Goal: Task Accomplishment & Management: Use online tool/utility

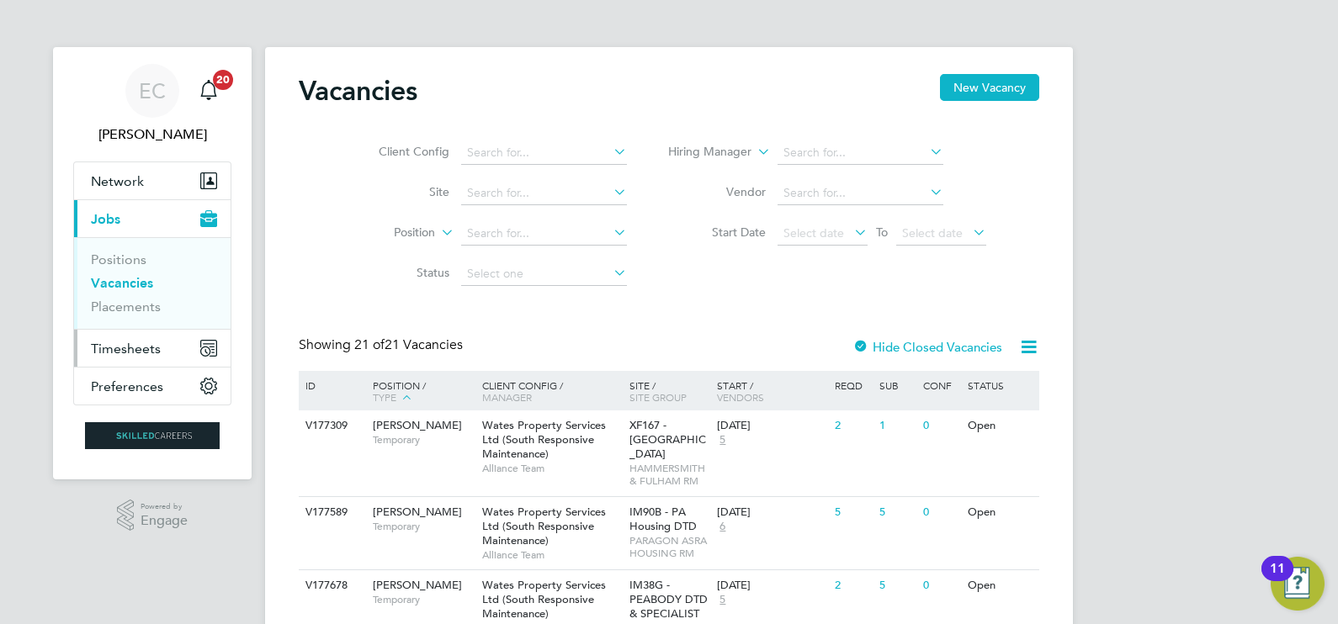
click at [157, 347] on span "Timesheets" at bounding box center [126, 349] width 70 height 16
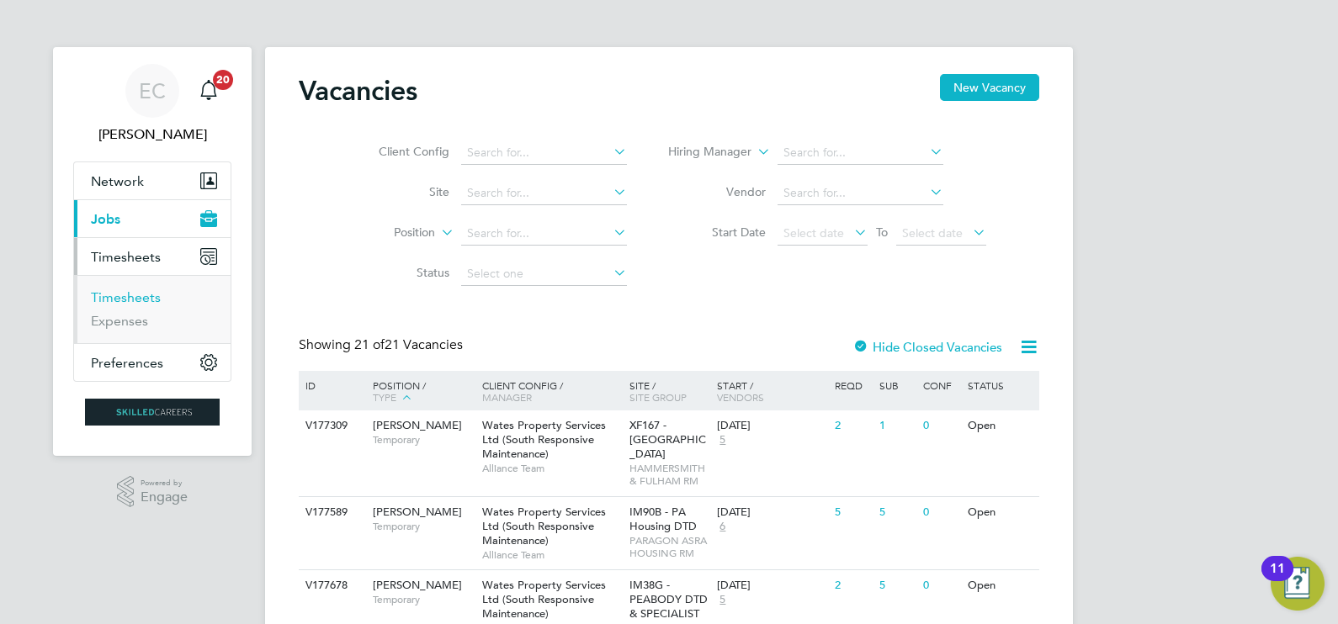
click at [133, 293] on link "Timesheets" at bounding box center [126, 297] width 70 height 16
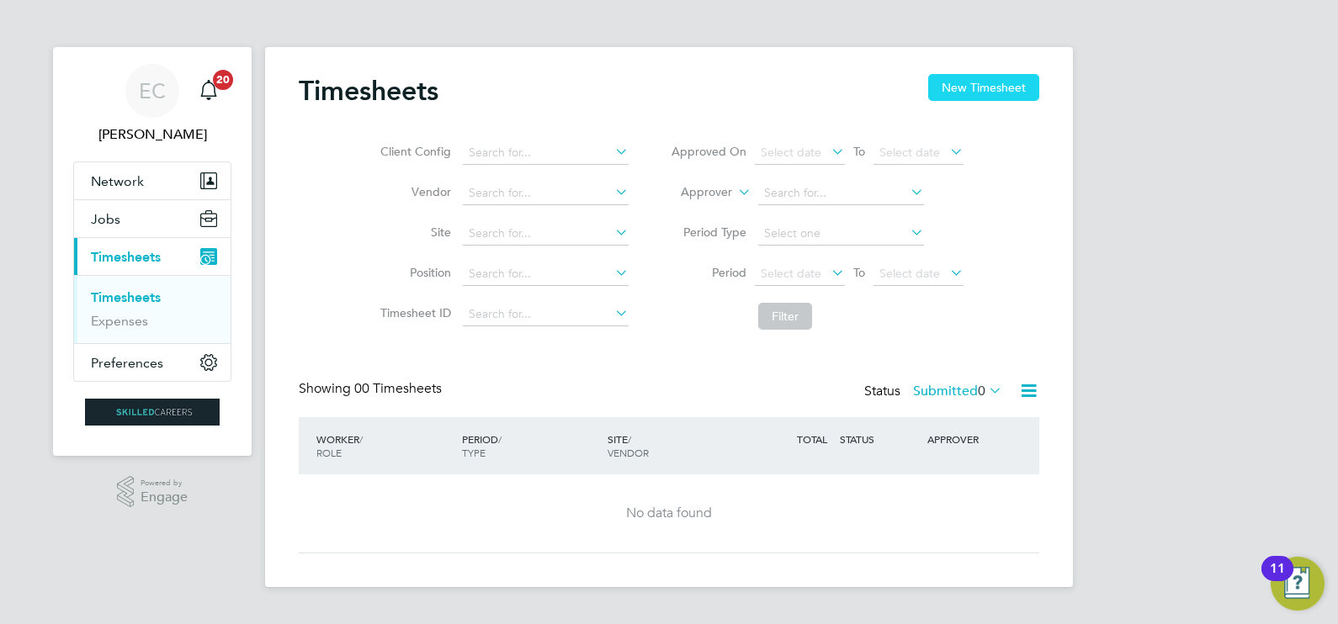
click at [1005, 79] on button "New Timesheet" at bounding box center [983, 87] width 111 height 27
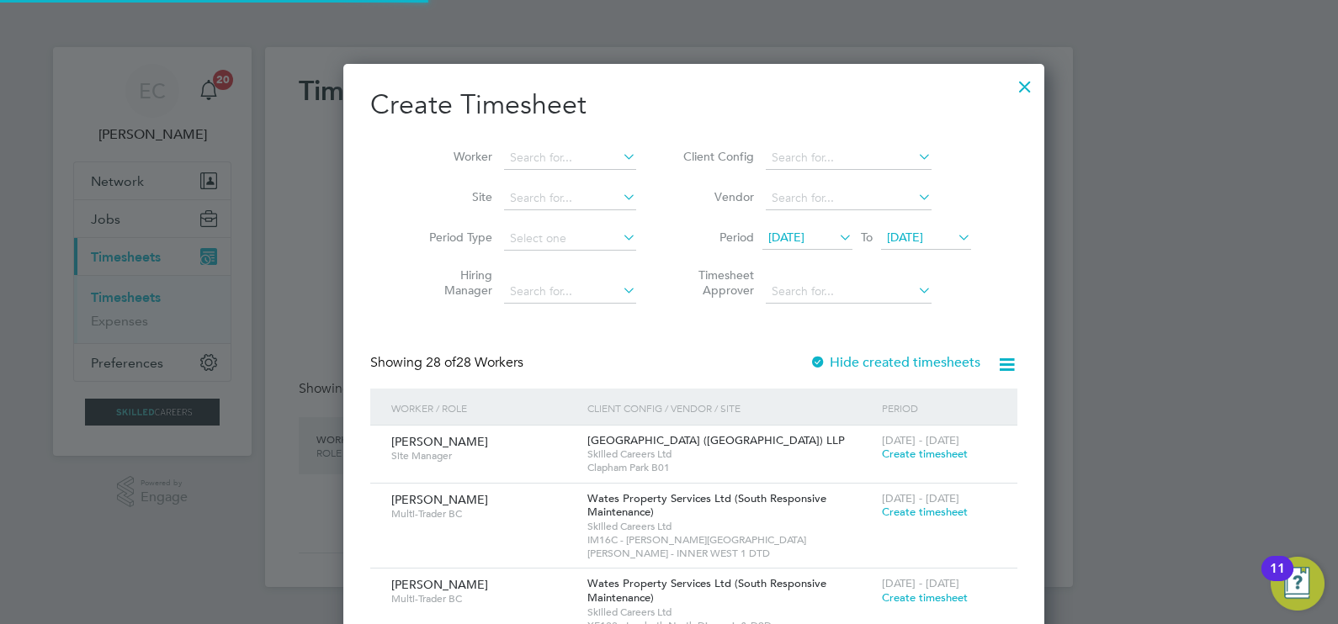
scroll to position [2734, 651]
click at [836, 244] on icon at bounding box center [836, 238] width 0 height 24
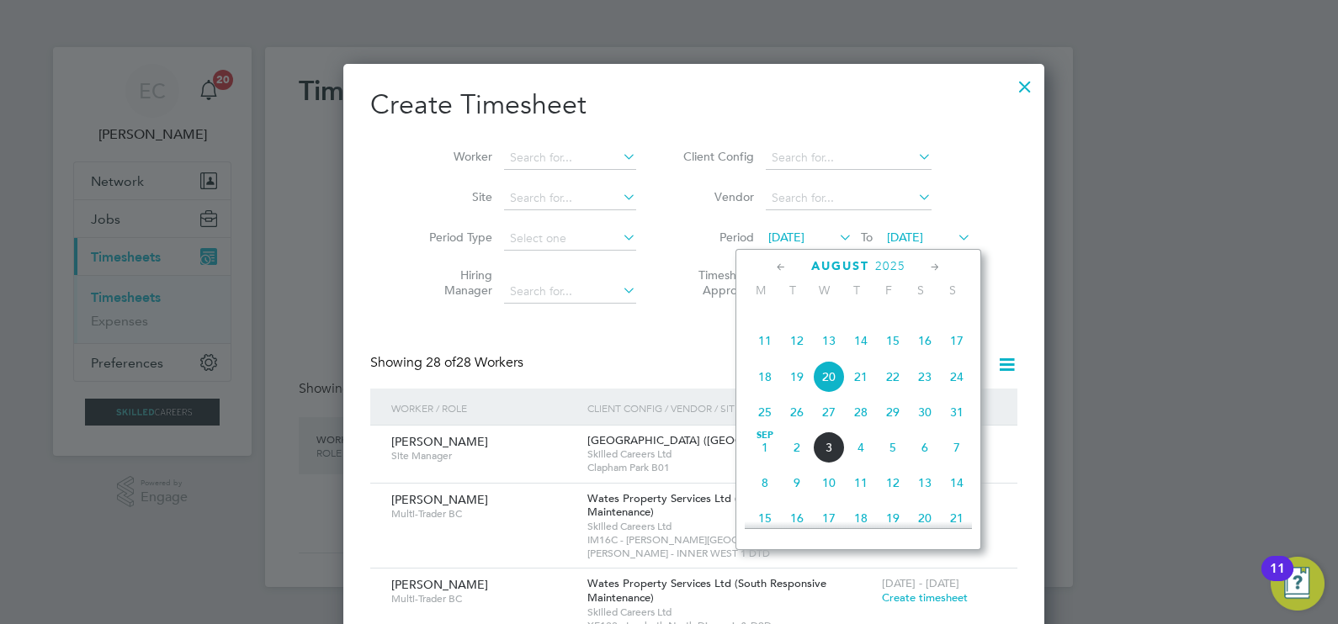
click at [915, 393] on span "23" at bounding box center [925, 377] width 32 height 32
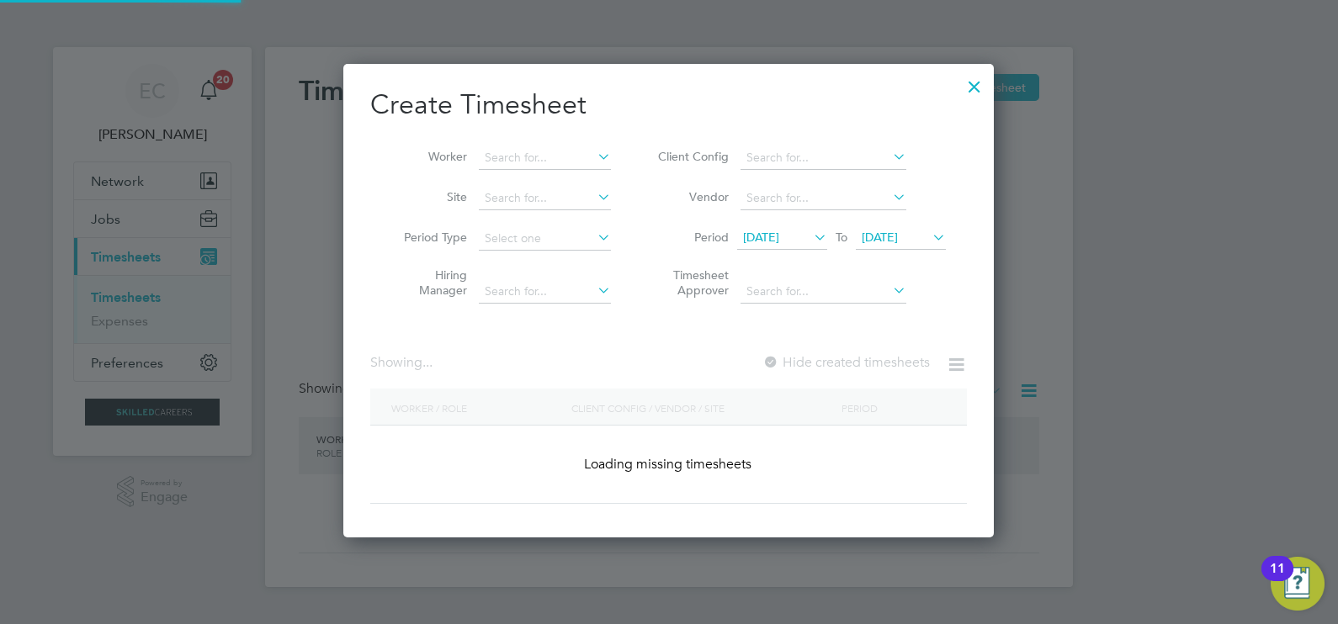
click at [929, 235] on icon at bounding box center [929, 238] width 0 height 24
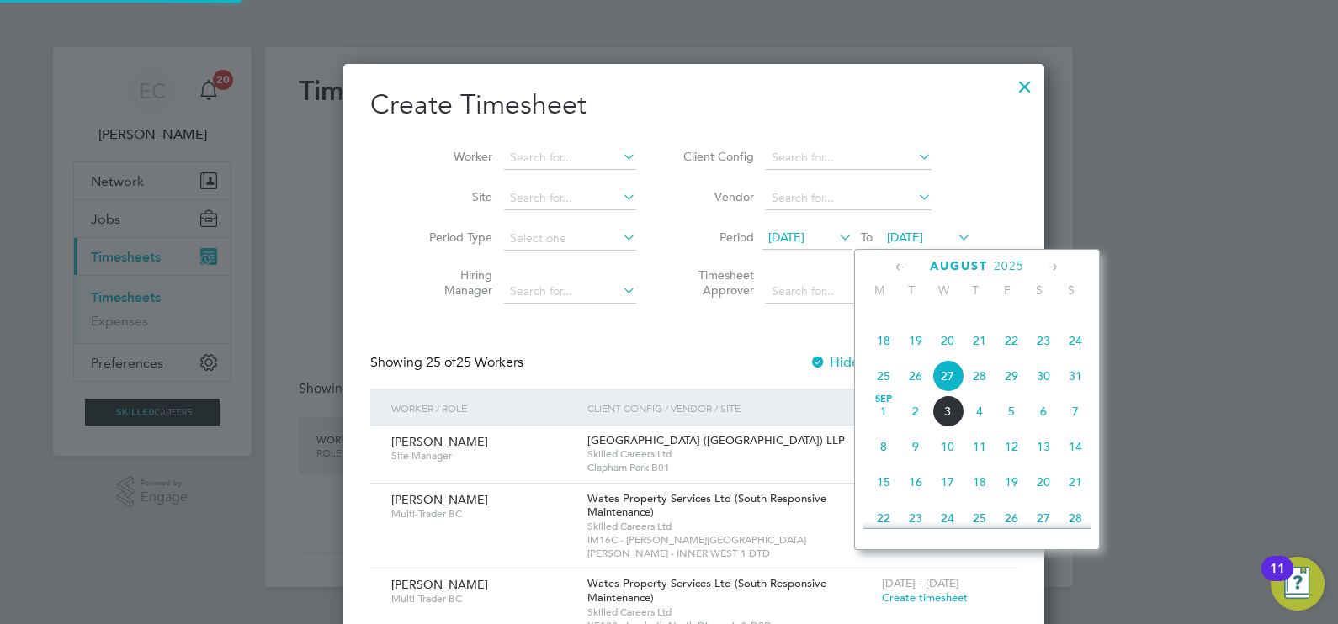
scroll to position [2389, 651]
click at [1005, 392] on span "29" at bounding box center [1011, 376] width 32 height 32
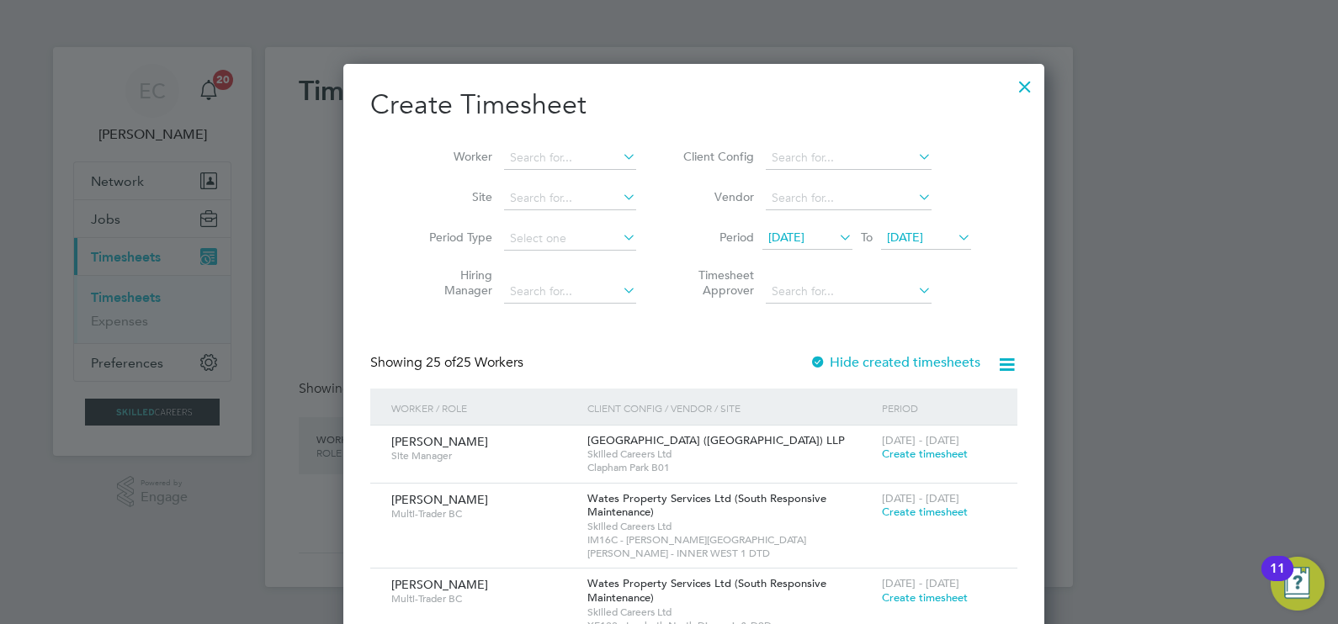
click at [996, 363] on icon at bounding box center [1006, 364] width 21 height 21
click at [873, 404] on li "Download missing timesheets" at bounding box center [872, 404] width 183 height 24
drag, startPoint x: 643, startPoint y: 108, endPoint x: 568, endPoint y: 135, distance: 79.6
click at [643, 108] on h2 "Create Timesheet" at bounding box center [693, 105] width 647 height 35
click at [559, 148] on input at bounding box center [570, 158] width 132 height 24
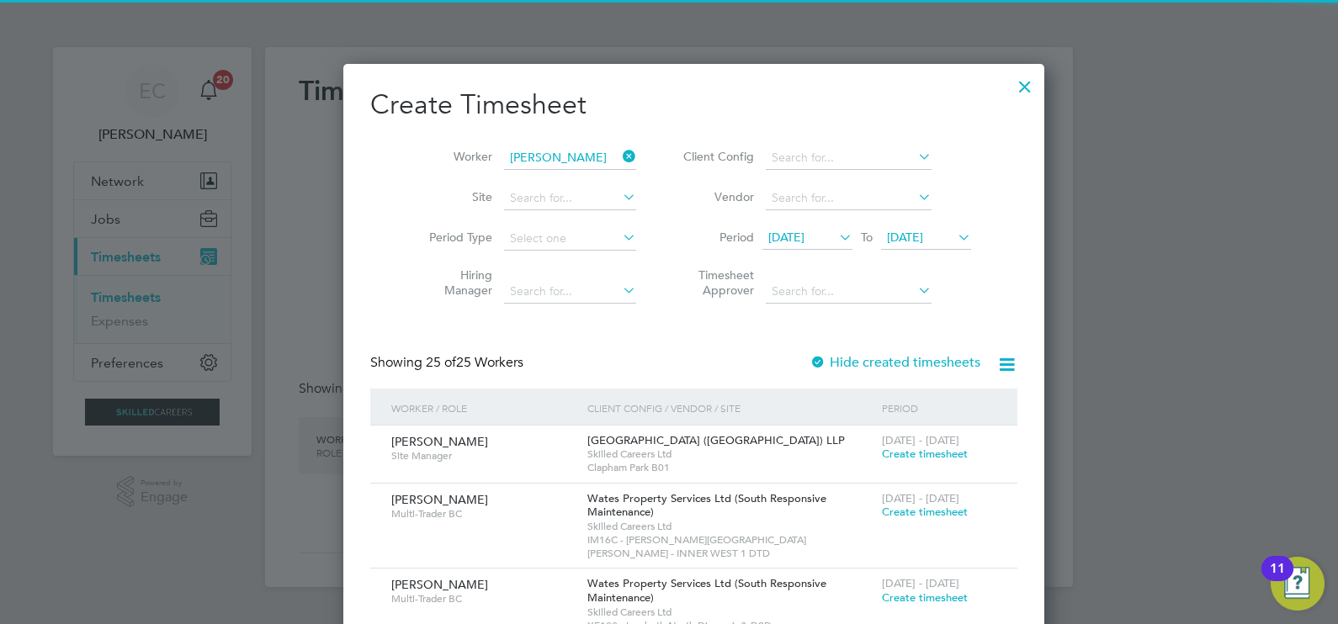
click at [552, 177] on li "[PERSON_NAME] niffe" at bounding box center [558, 180] width 158 height 23
type input "[PERSON_NAME]"
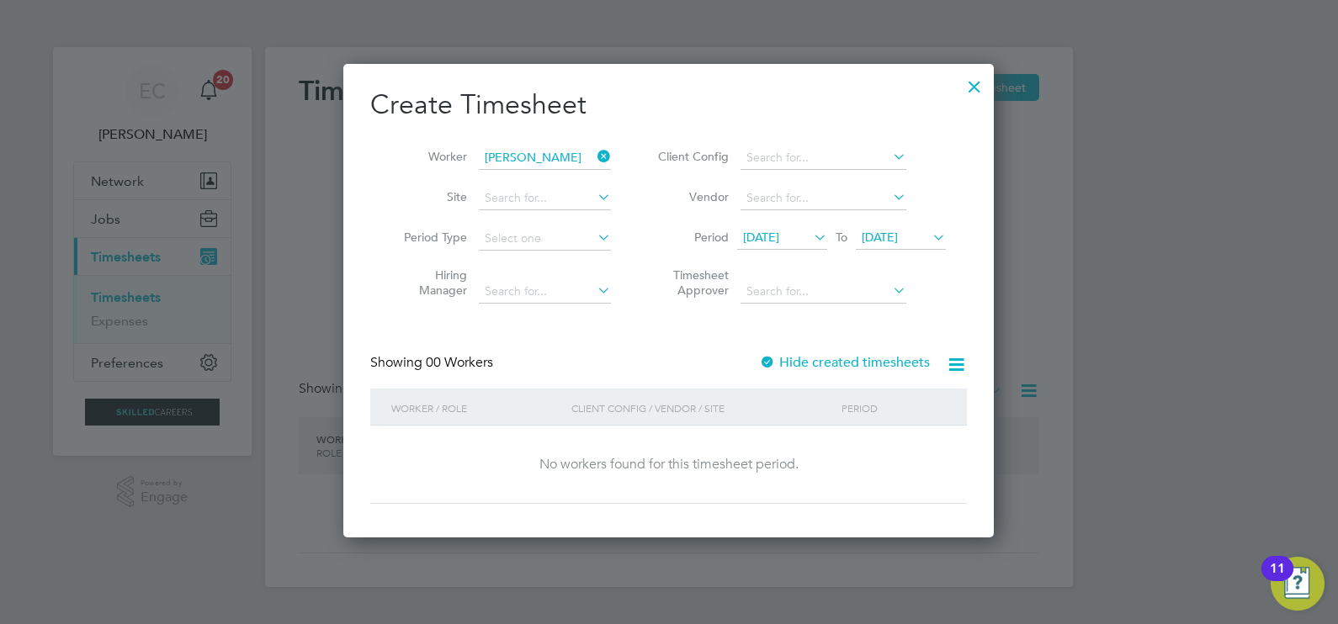
scroll to position [474, 651]
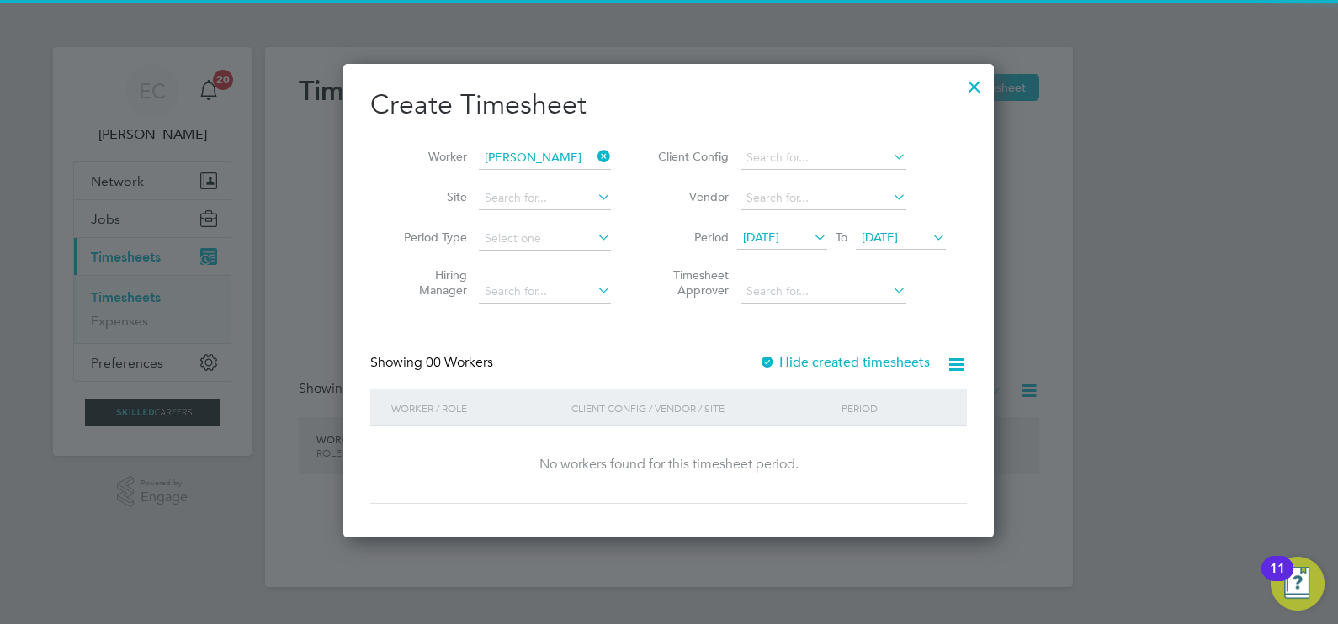
click at [797, 354] on div "Hide created timesheets" at bounding box center [846, 363] width 174 height 18
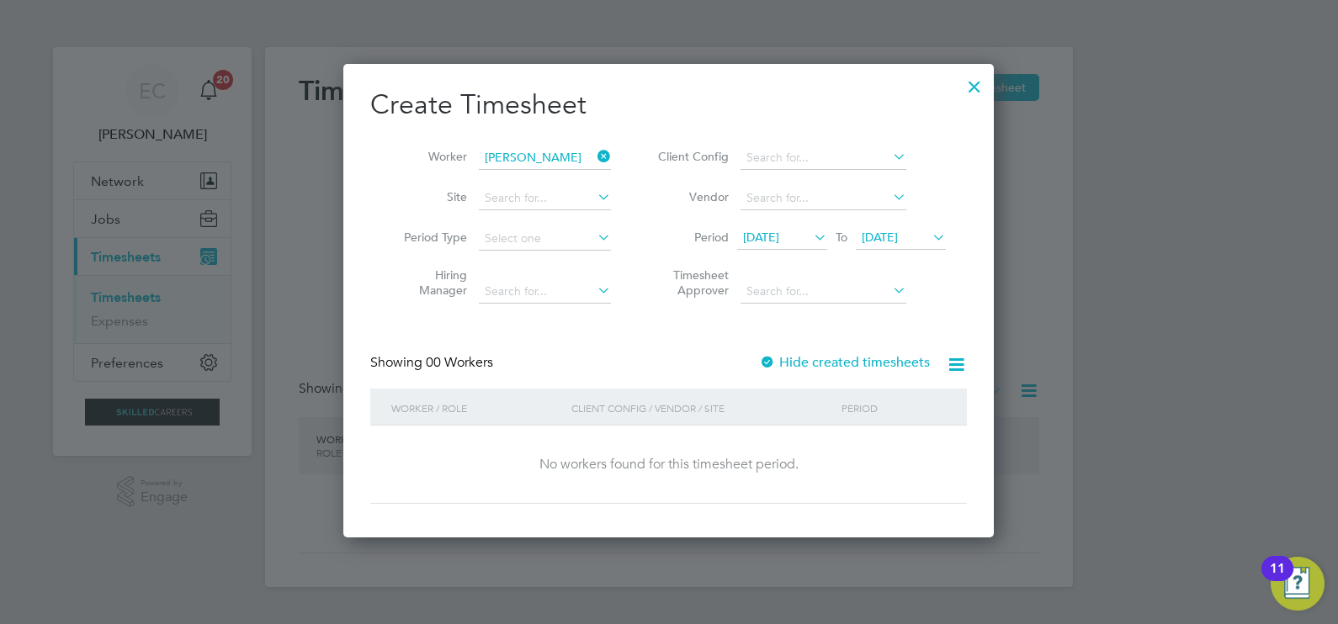
click at [811, 366] on label "Hide created timesheets" at bounding box center [844, 362] width 171 height 17
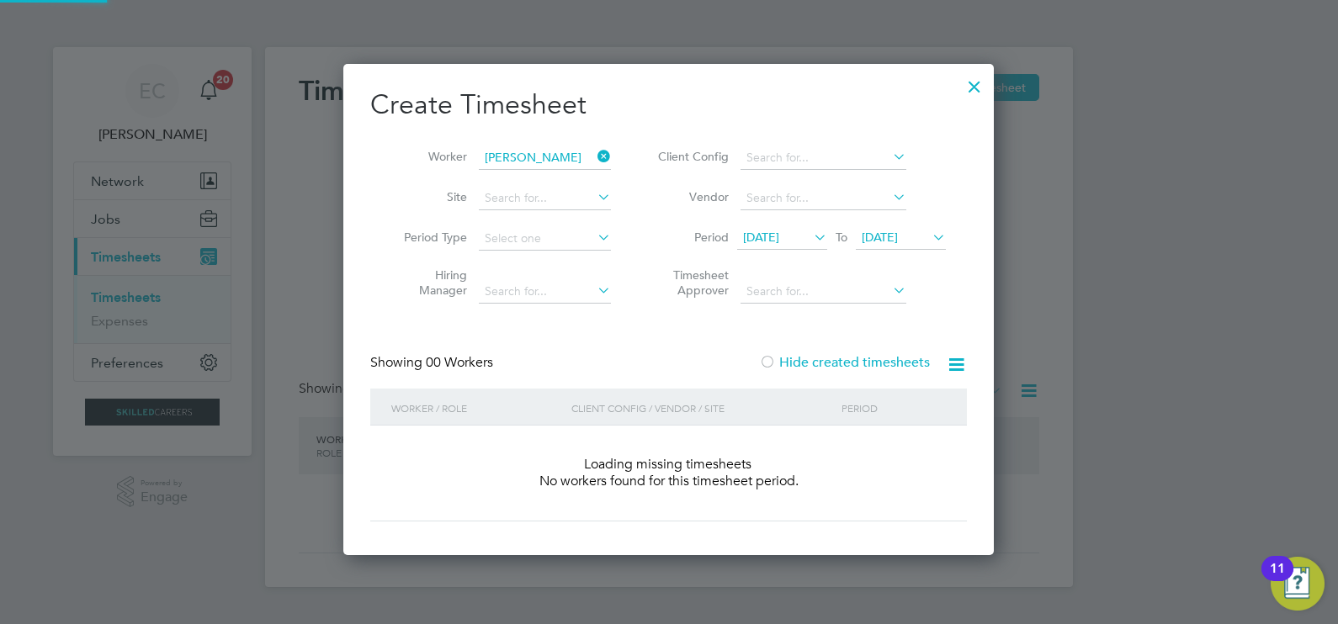
click at [811, 366] on label "Hide created timesheets" at bounding box center [844, 362] width 171 height 17
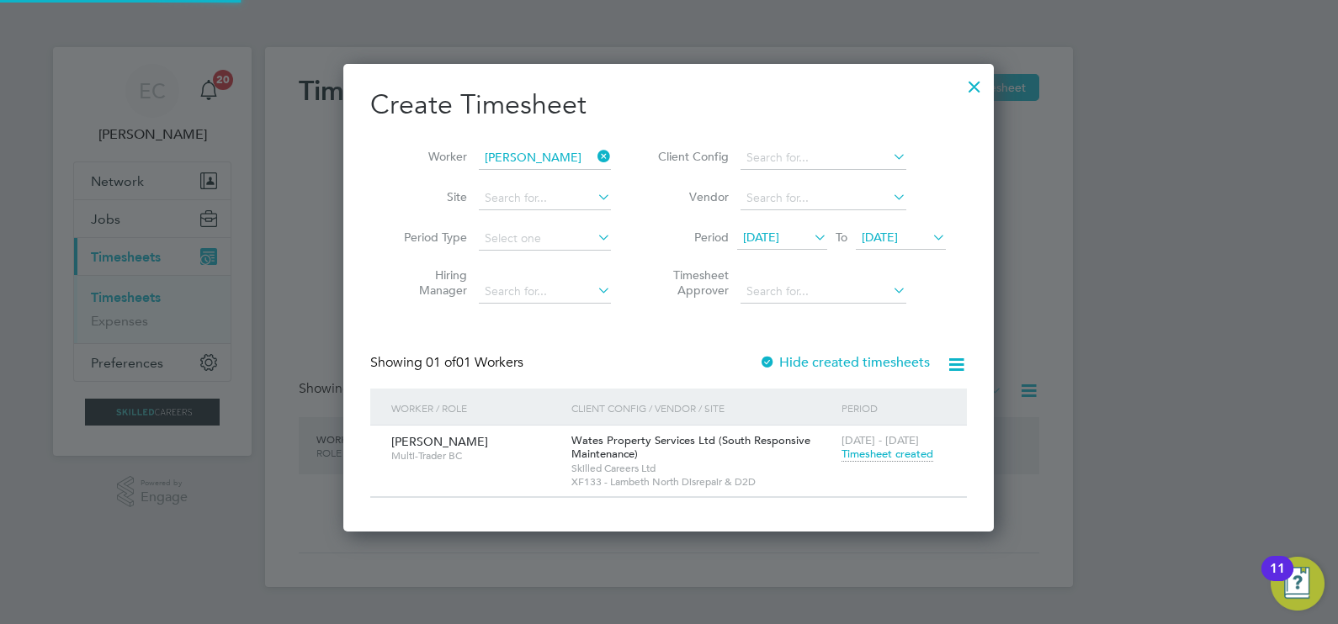
scroll to position [467, 651]
click at [881, 457] on span "Timesheet created" at bounding box center [887, 454] width 92 height 15
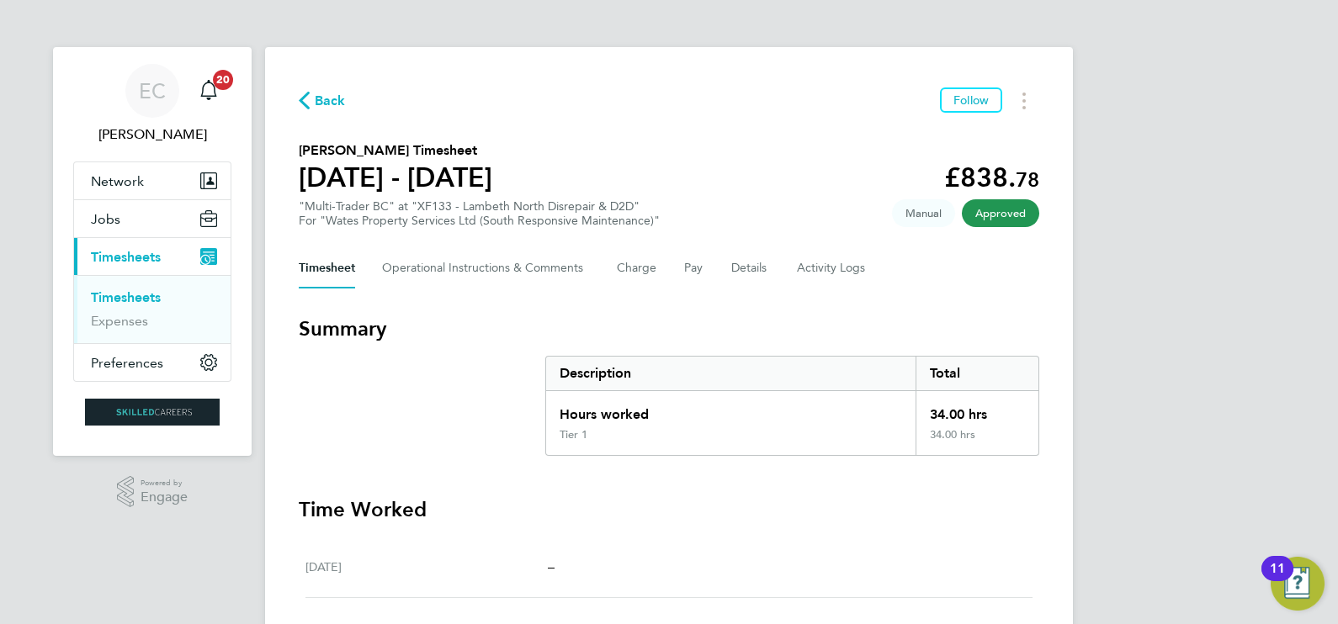
click at [328, 101] on span "Back" at bounding box center [330, 101] width 31 height 20
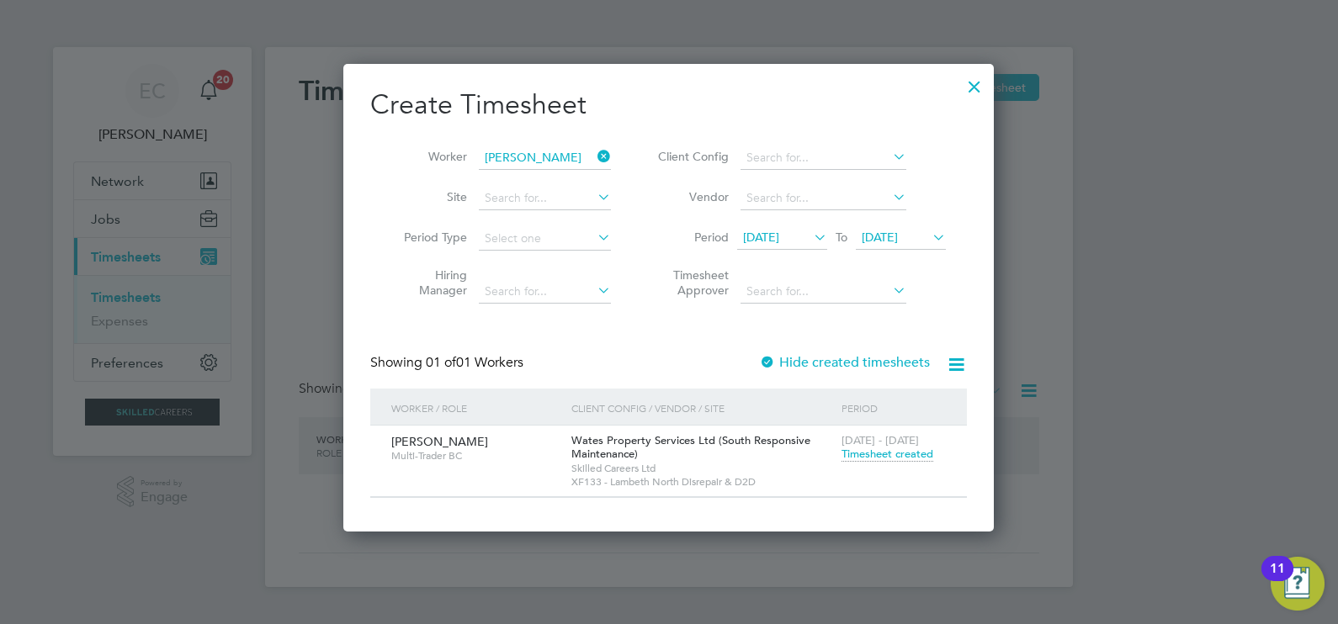
click at [594, 151] on icon at bounding box center [594, 157] width 0 height 24
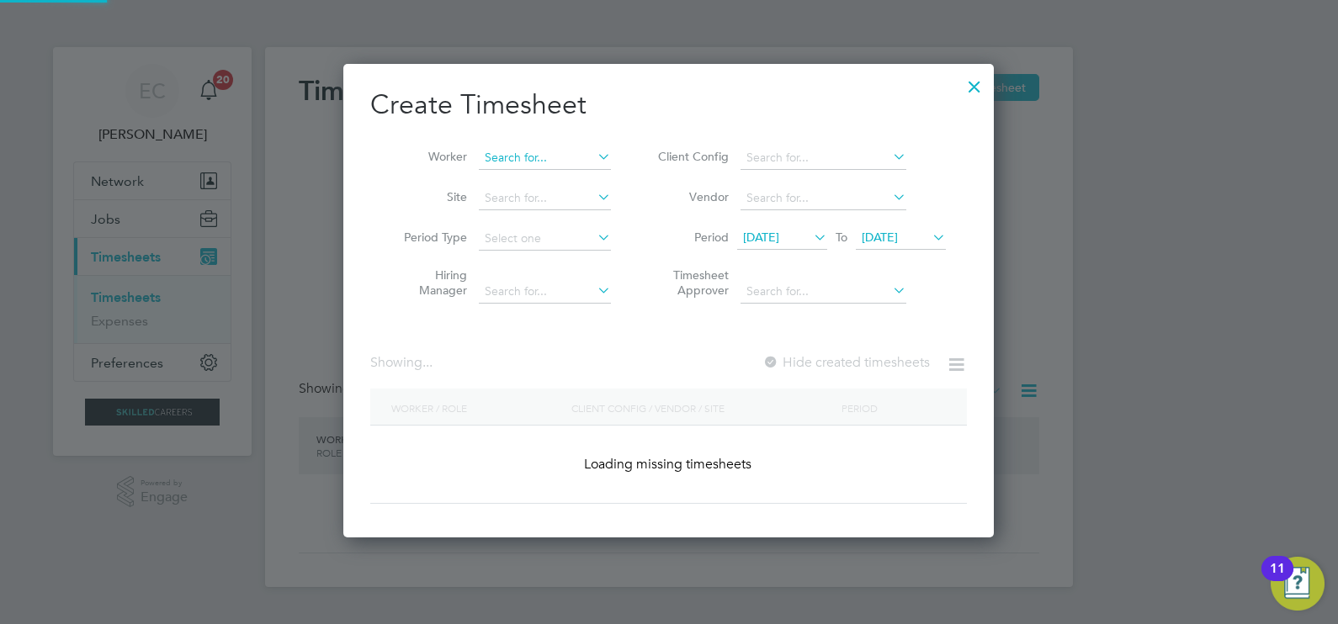
scroll to position [474, 651]
click at [580, 159] on input at bounding box center [545, 158] width 132 height 24
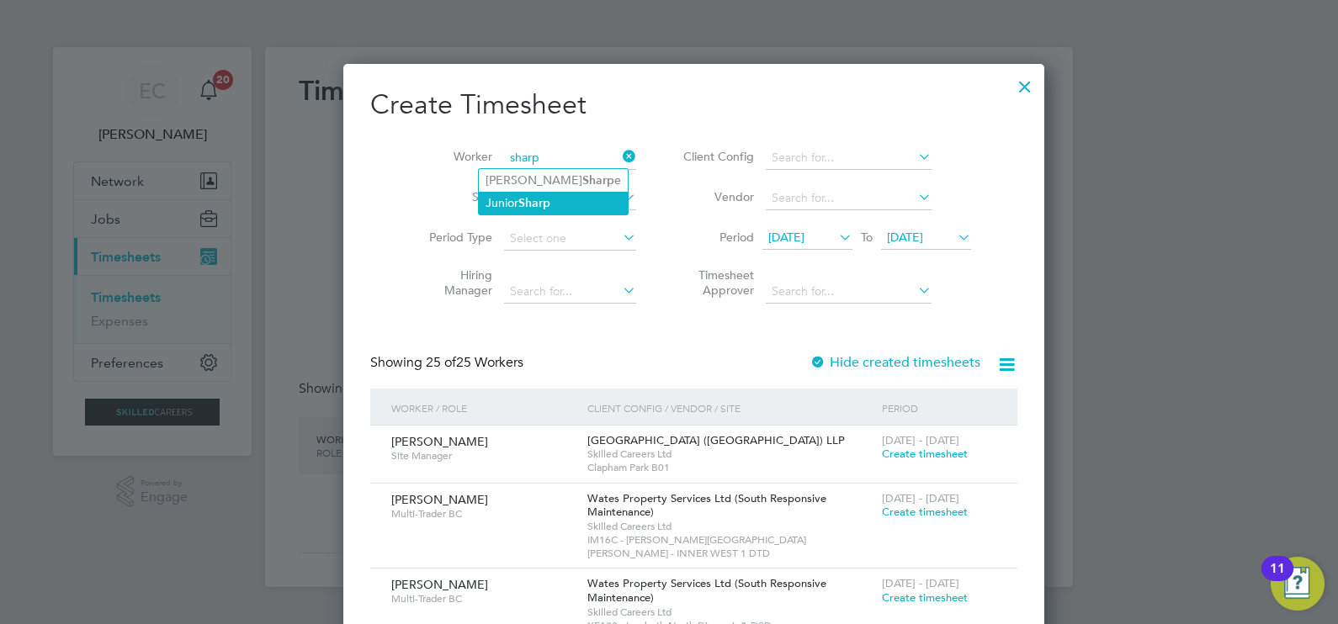
click at [497, 198] on li "[PERSON_NAME]" at bounding box center [553, 203] width 149 height 23
type input "[PERSON_NAME]"
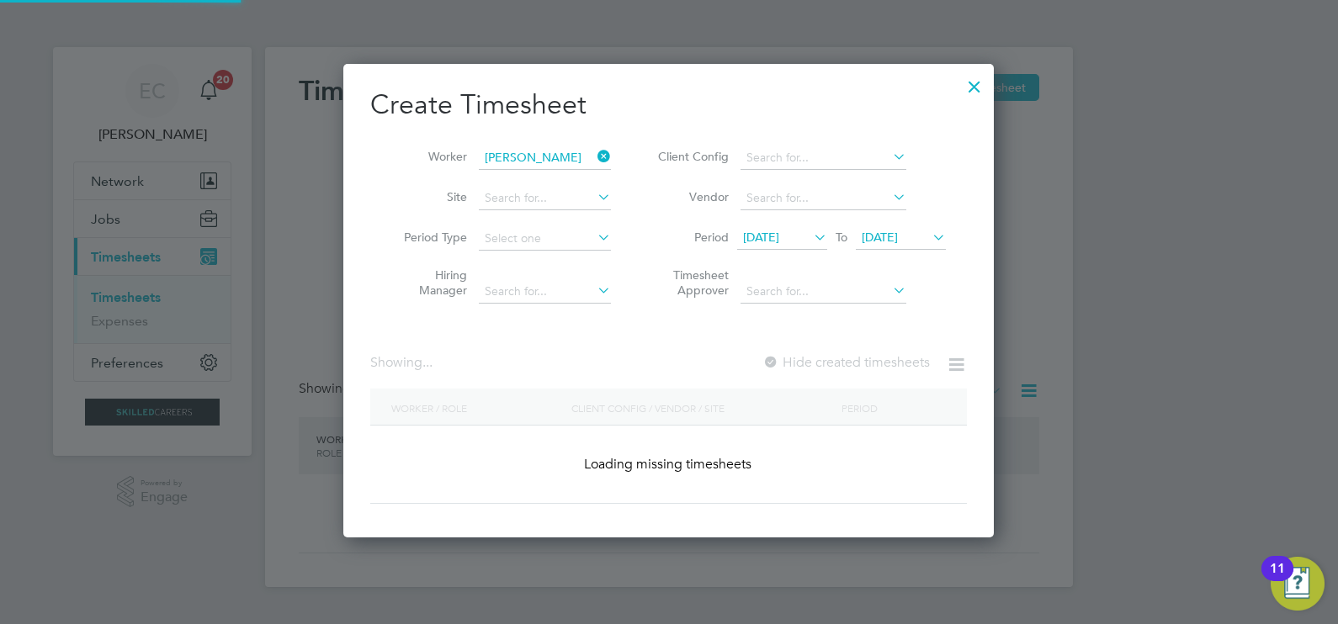
scroll to position [8, 8]
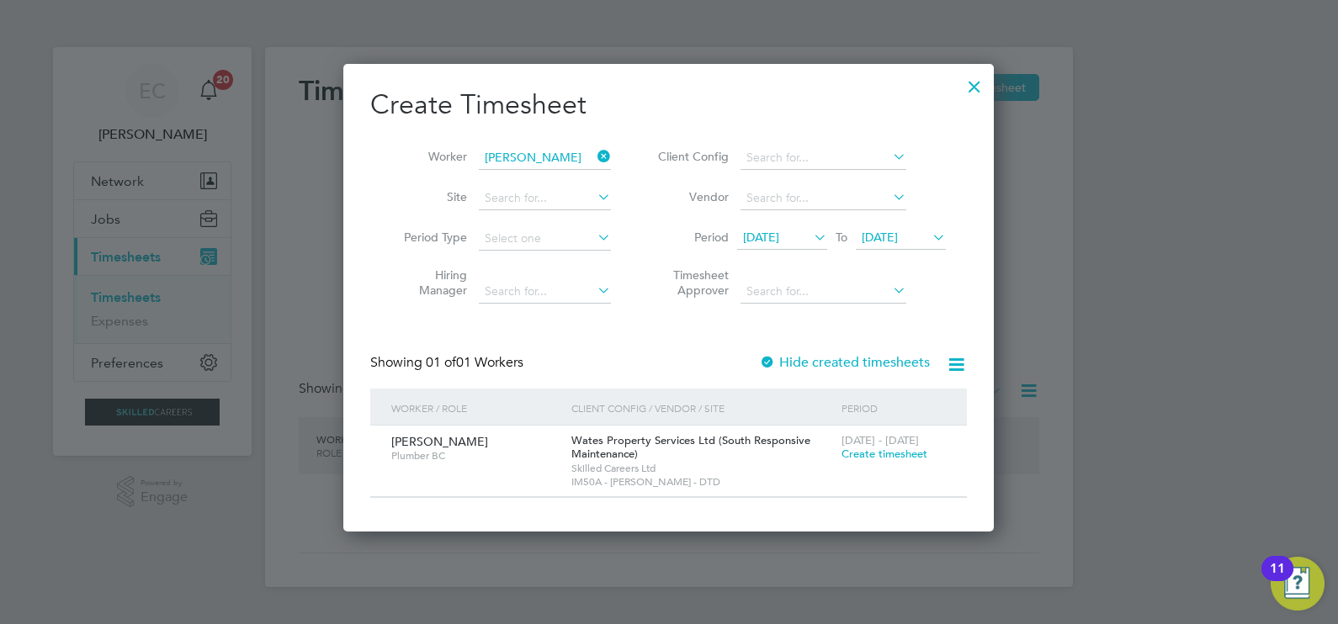
click at [594, 153] on icon at bounding box center [594, 157] width 0 height 24
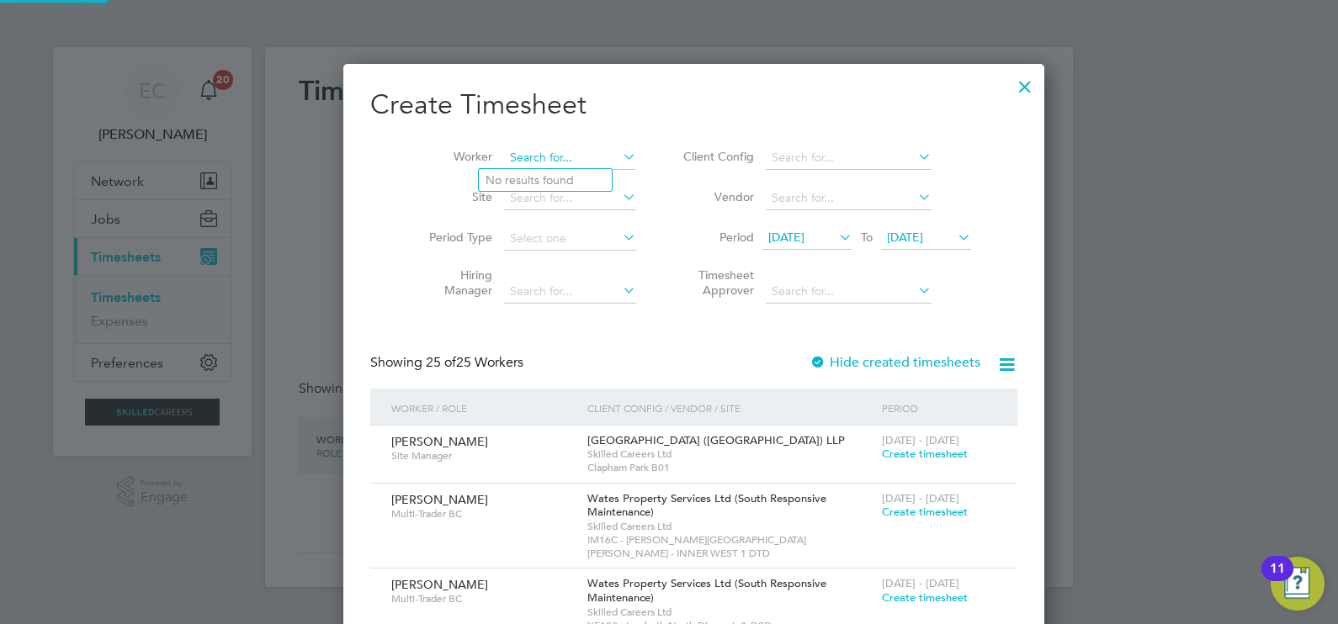
click at [543, 157] on input at bounding box center [570, 158] width 132 height 24
click at [586, 183] on b "[PERSON_NAME]" at bounding box center [635, 180] width 98 height 14
type input "[PERSON_NAME]"
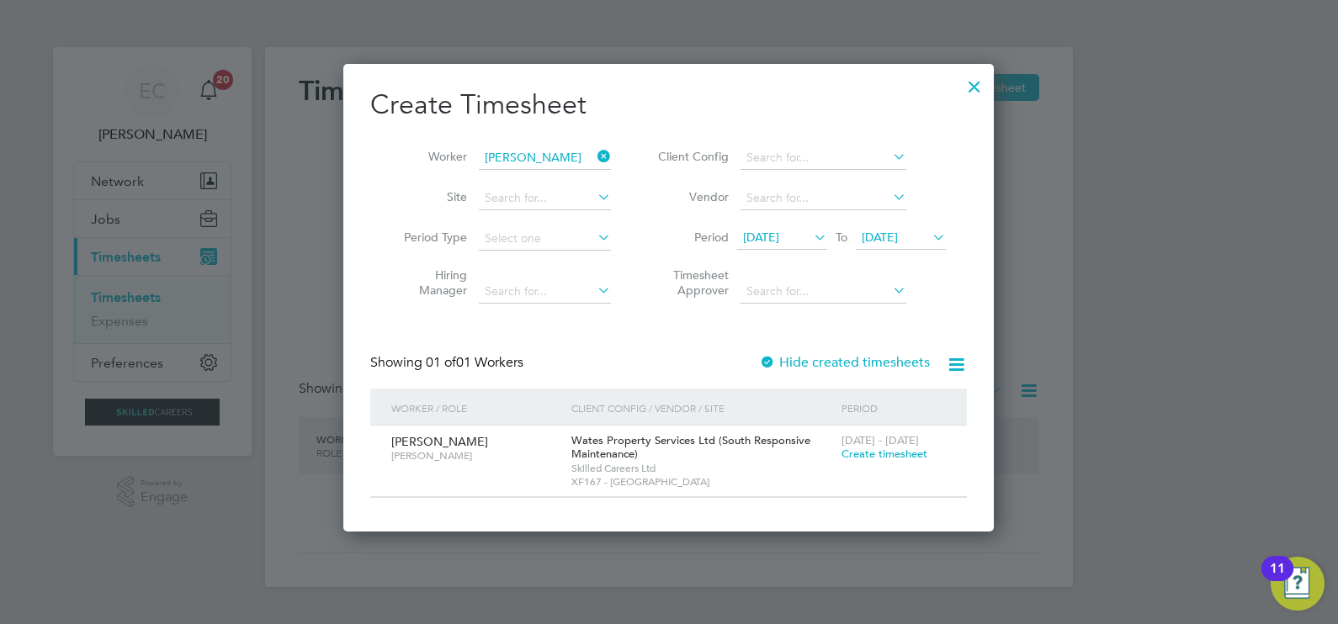
scroll to position [467, 651]
click at [832, 355] on label "Hide created timesheets" at bounding box center [844, 362] width 171 height 17
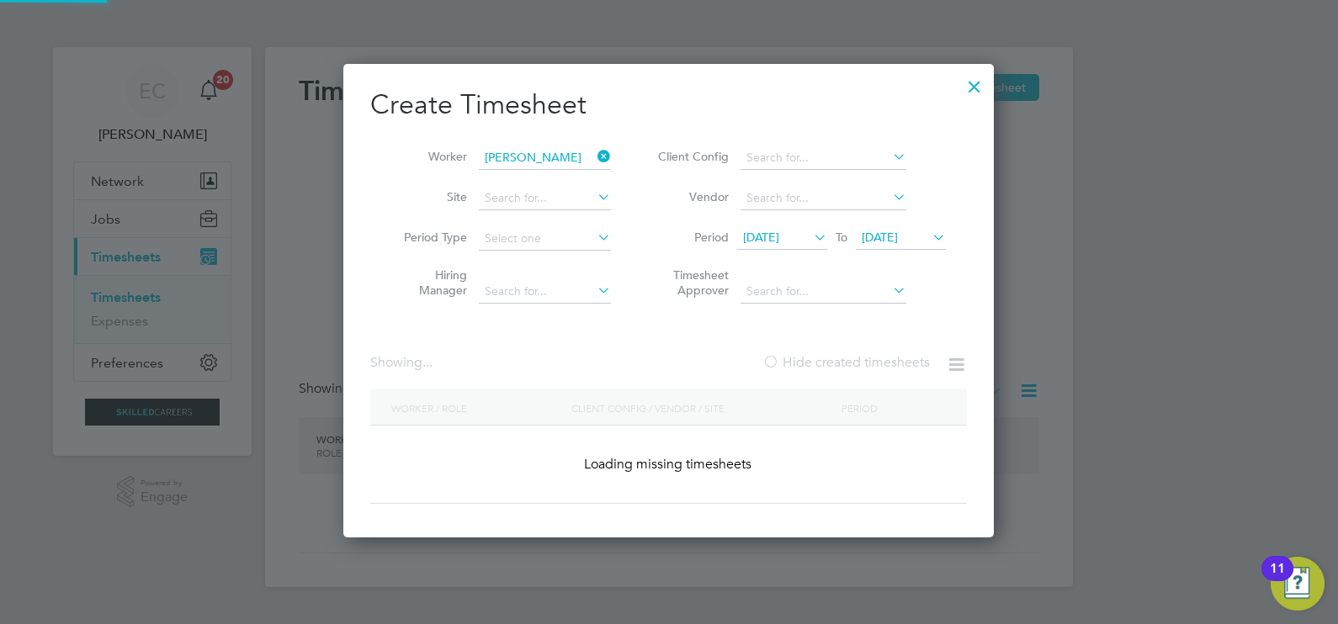
scroll to position [0, 0]
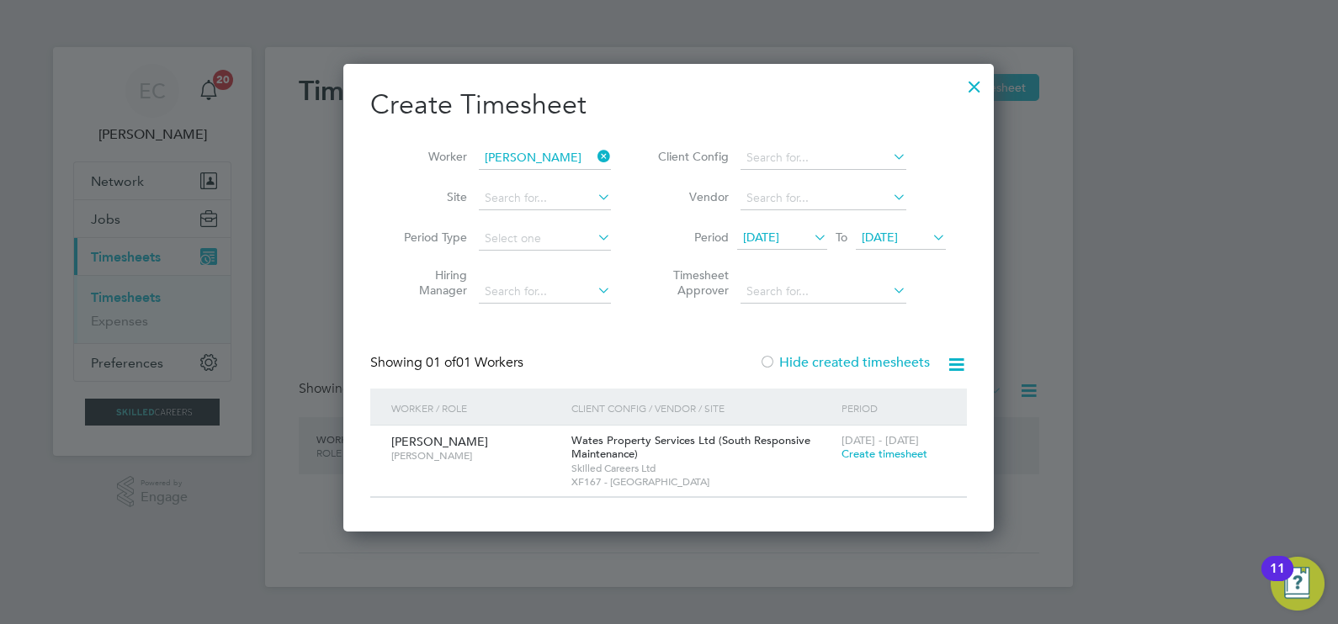
click at [832, 355] on label "Hide created timesheets" at bounding box center [844, 362] width 171 height 17
